Goal: Transaction & Acquisition: Purchase product/service

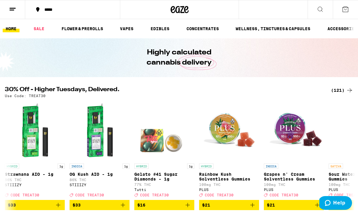
click at [320, 10] on icon at bounding box center [319, 9] width 7 height 7
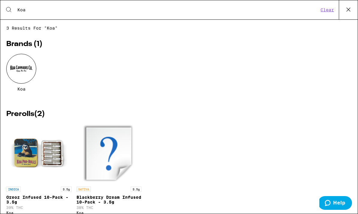
type input "Koa"
click at [15, 74] on div at bounding box center [21, 69] width 30 height 30
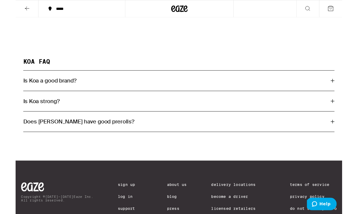
scroll to position [330, 0]
